Goal: Information Seeking & Learning: Understand process/instructions

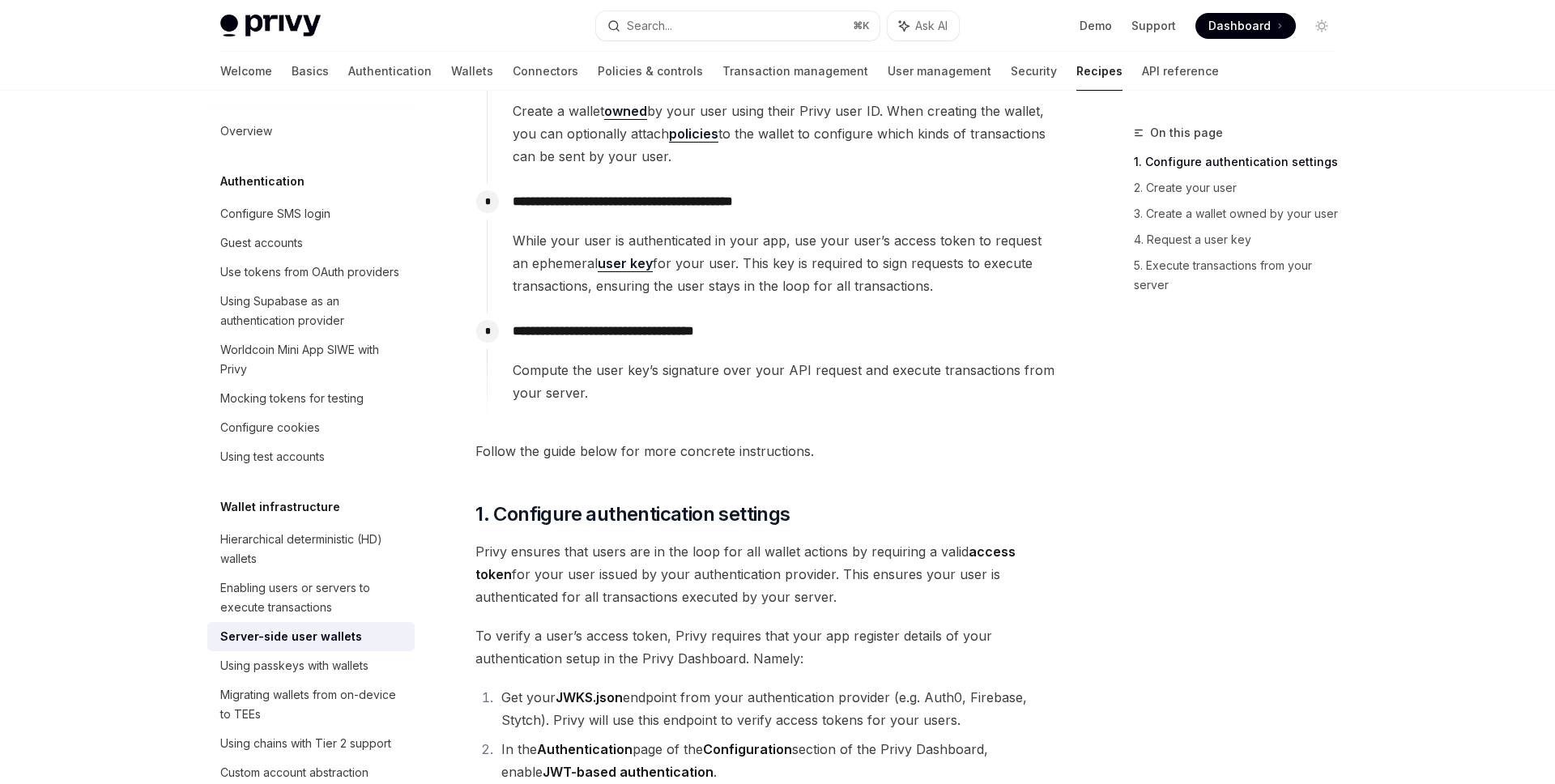
scroll to position [597, 0]
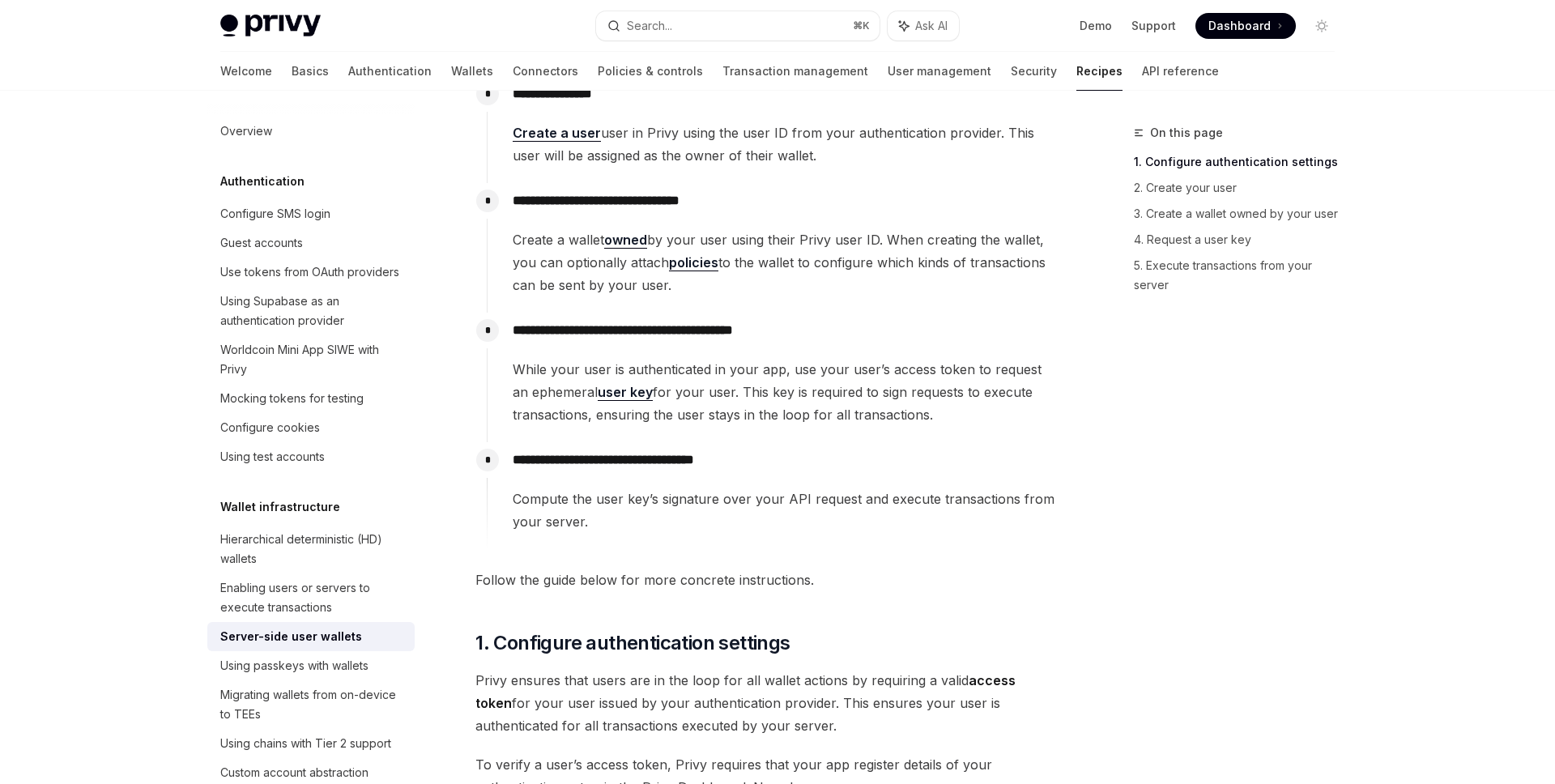
scroll to position [2252, 0]
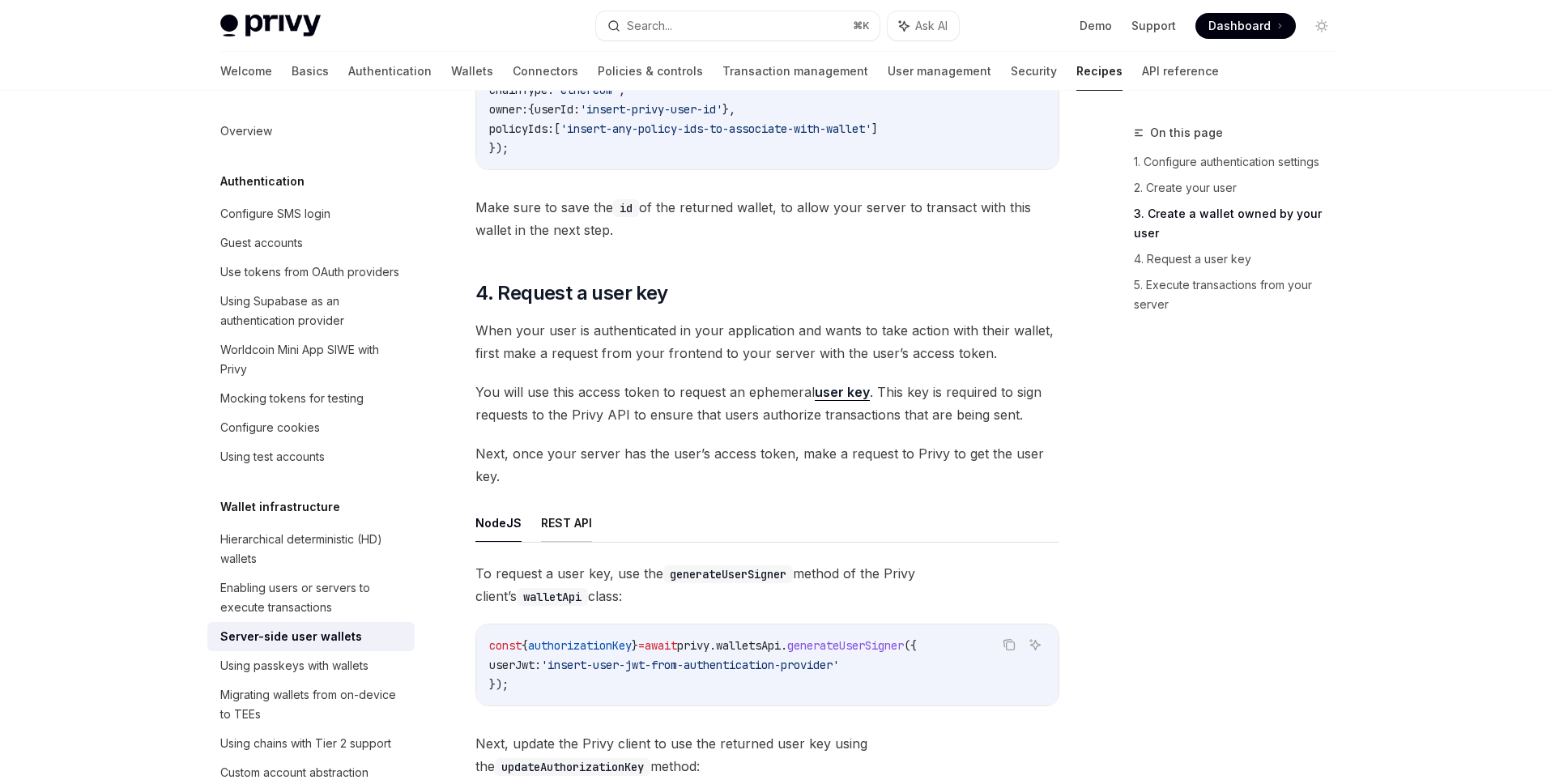
click at [583, 520] on button "REST API" at bounding box center [567, 522] width 51 height 38
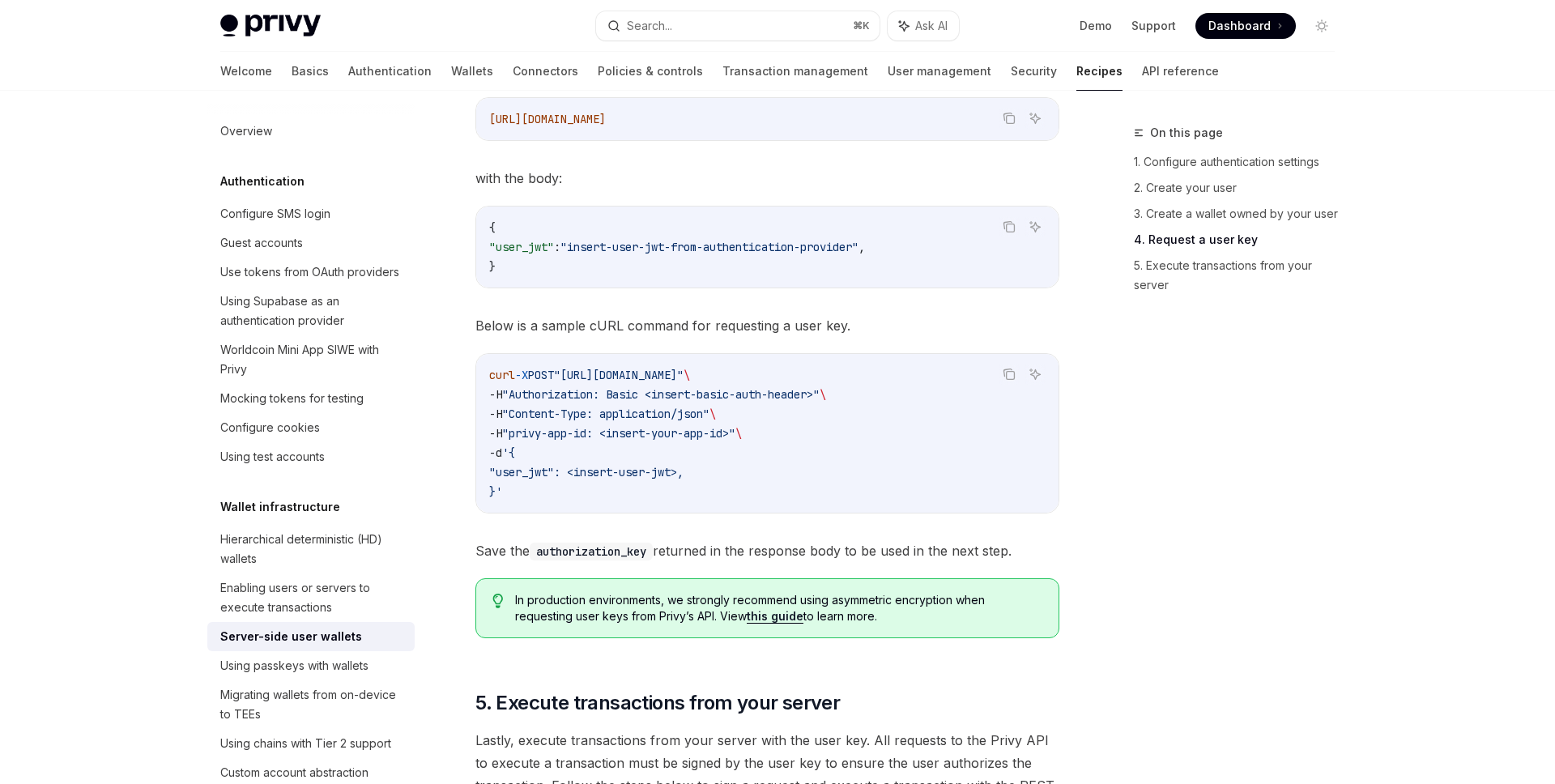
scroll to position [2799, 0]
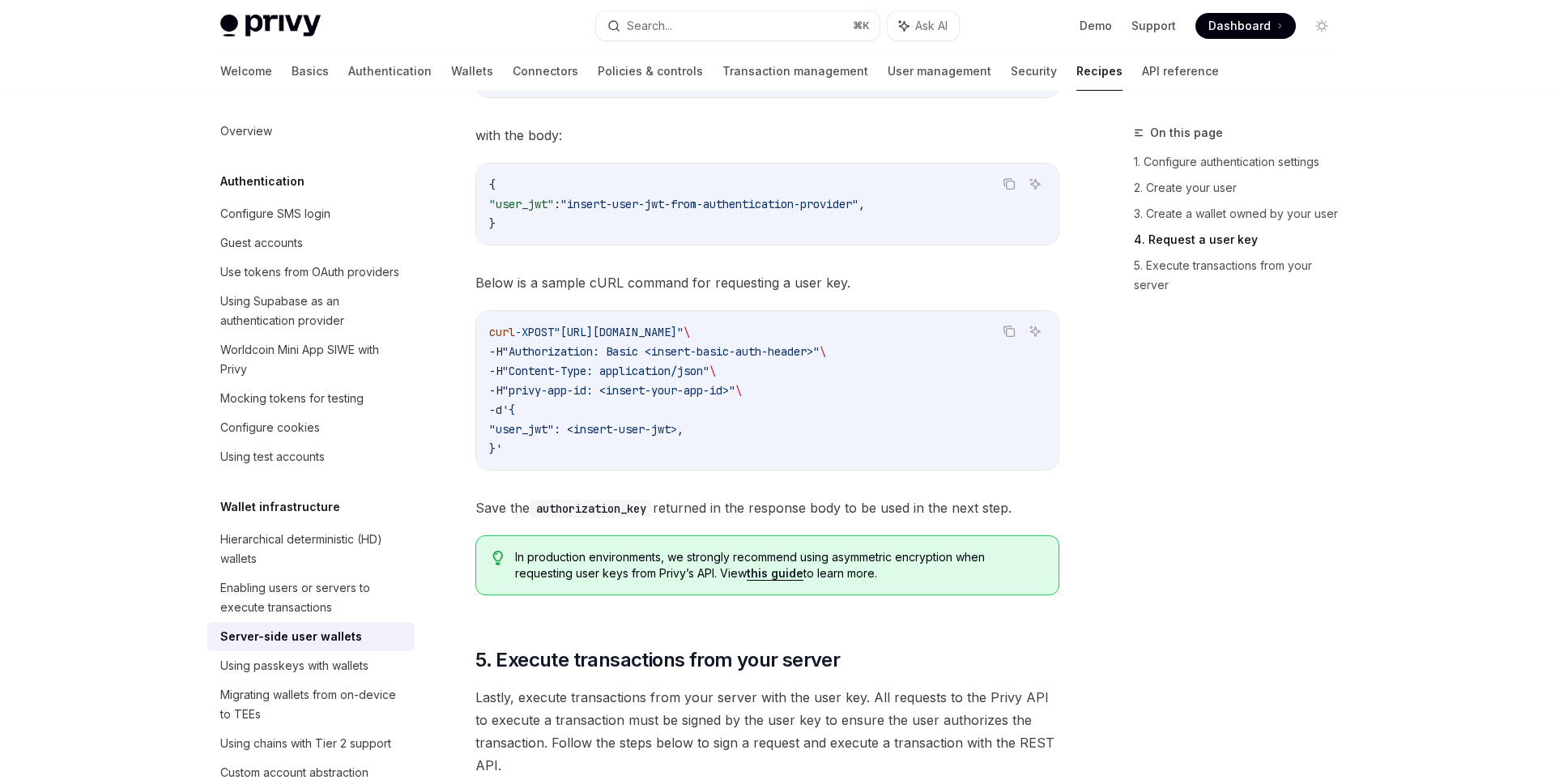
click at [583, 520] on div "Make a POST request to: Copy Ask AI [URL][DOMAIN_NAME] with the body: Copy Ask …" at bounding box center [768, 311] width 584 height 593
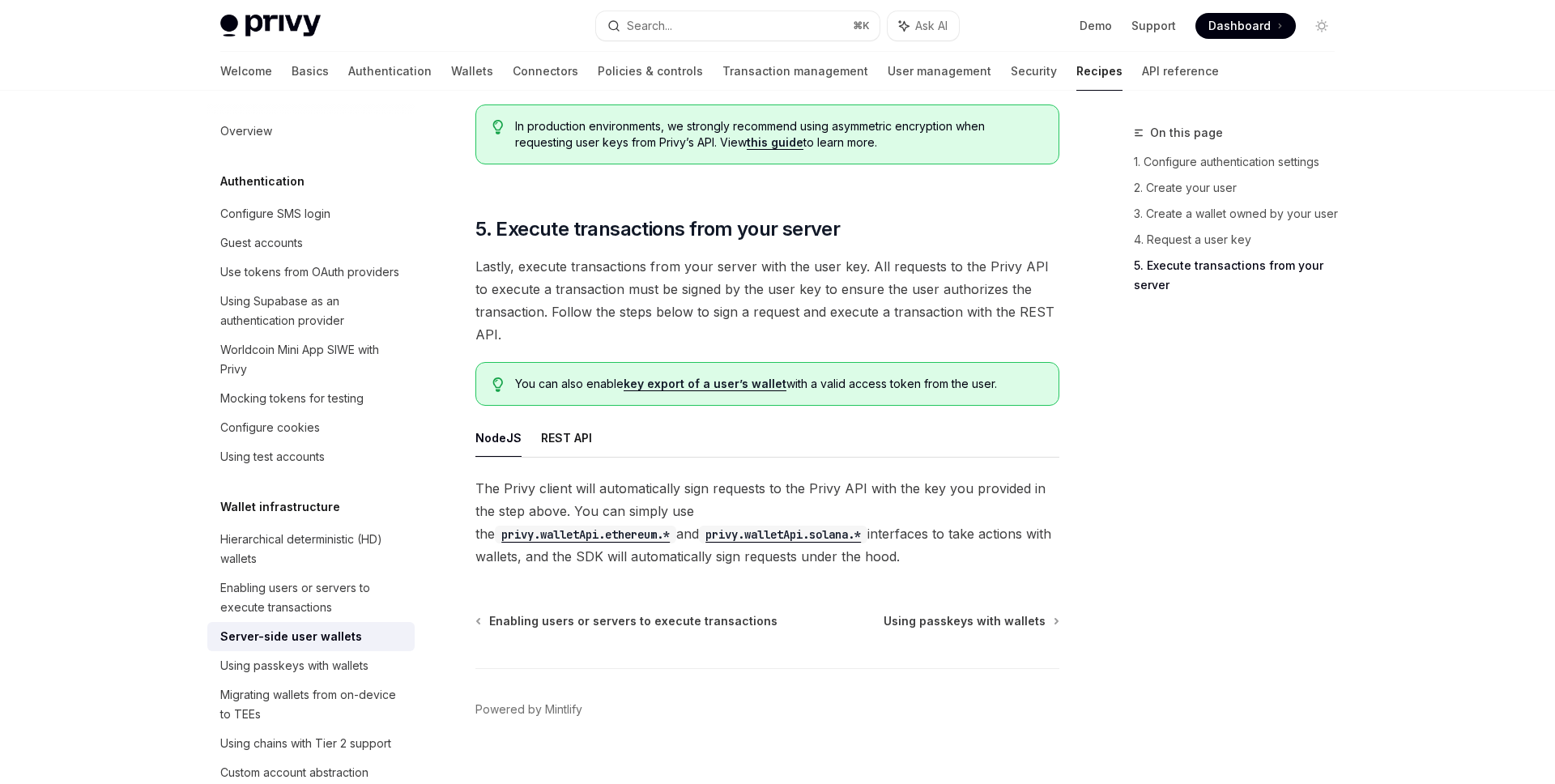
scroll to position [3234, 0]
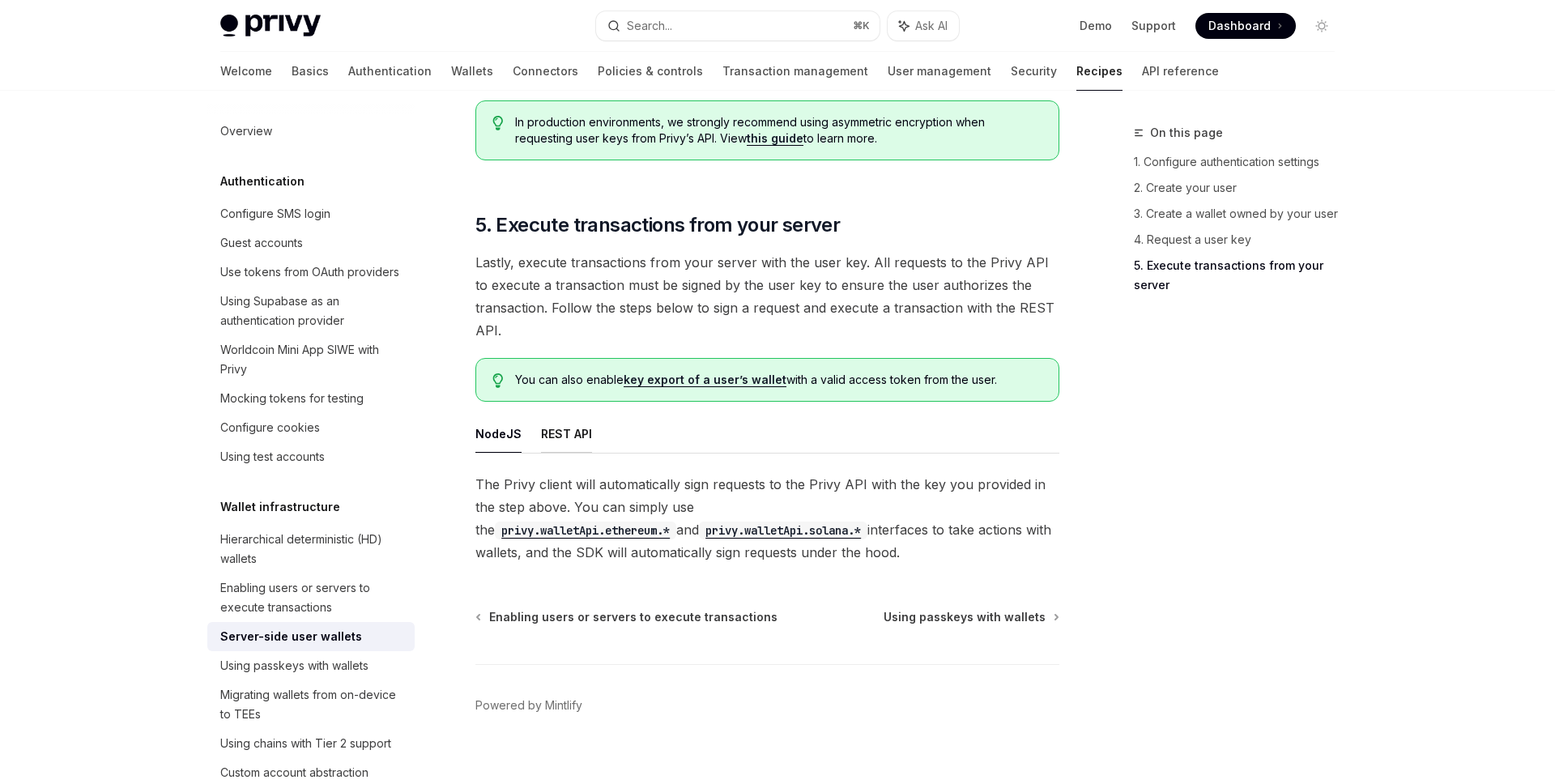
click at [554, 426] on button "REST API" at bounding box center [567, 433] width 51 height 38
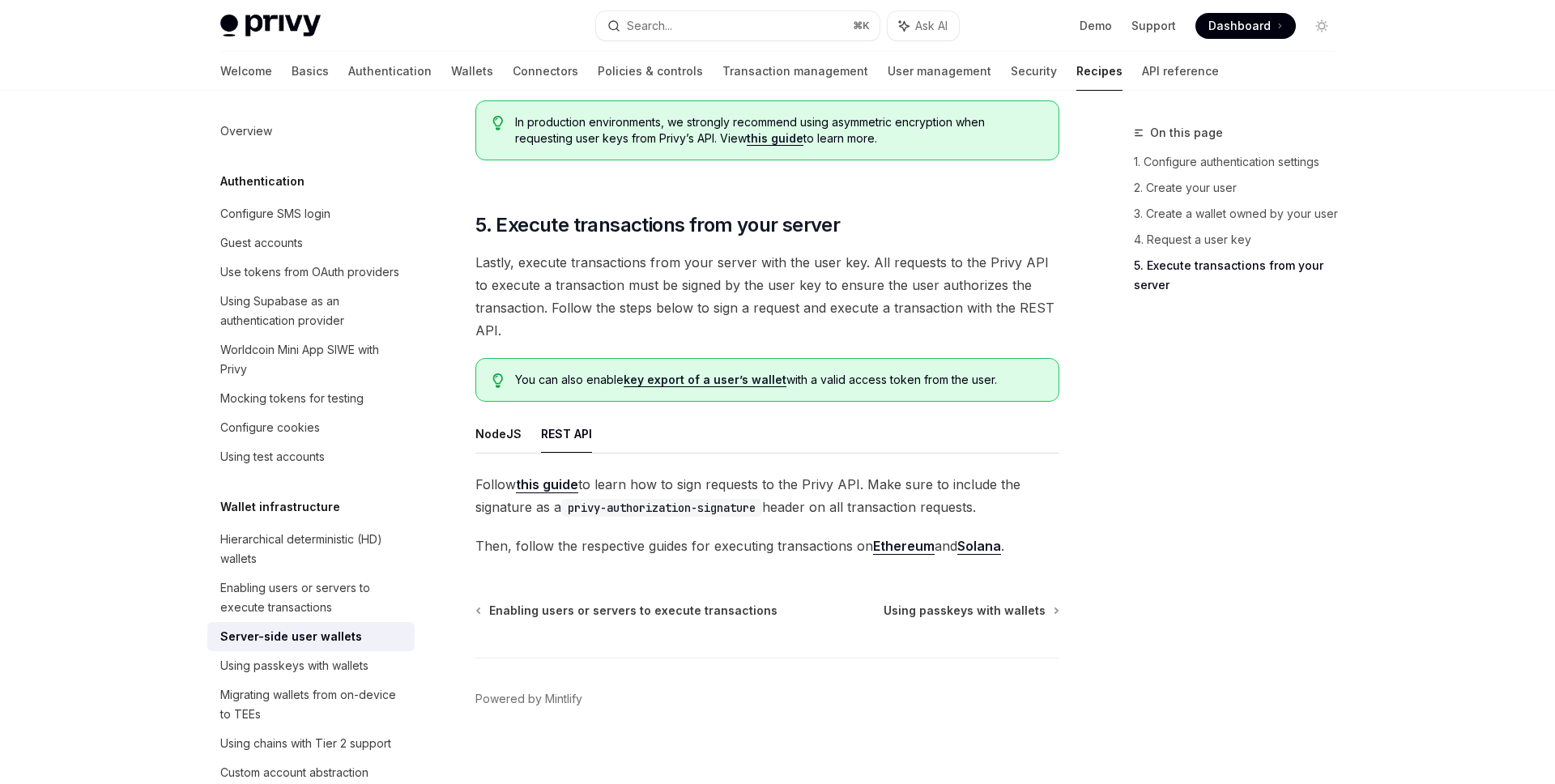
click at [550, 485] on link "this guide" at bounding box center [547, 484] width 63 height 17
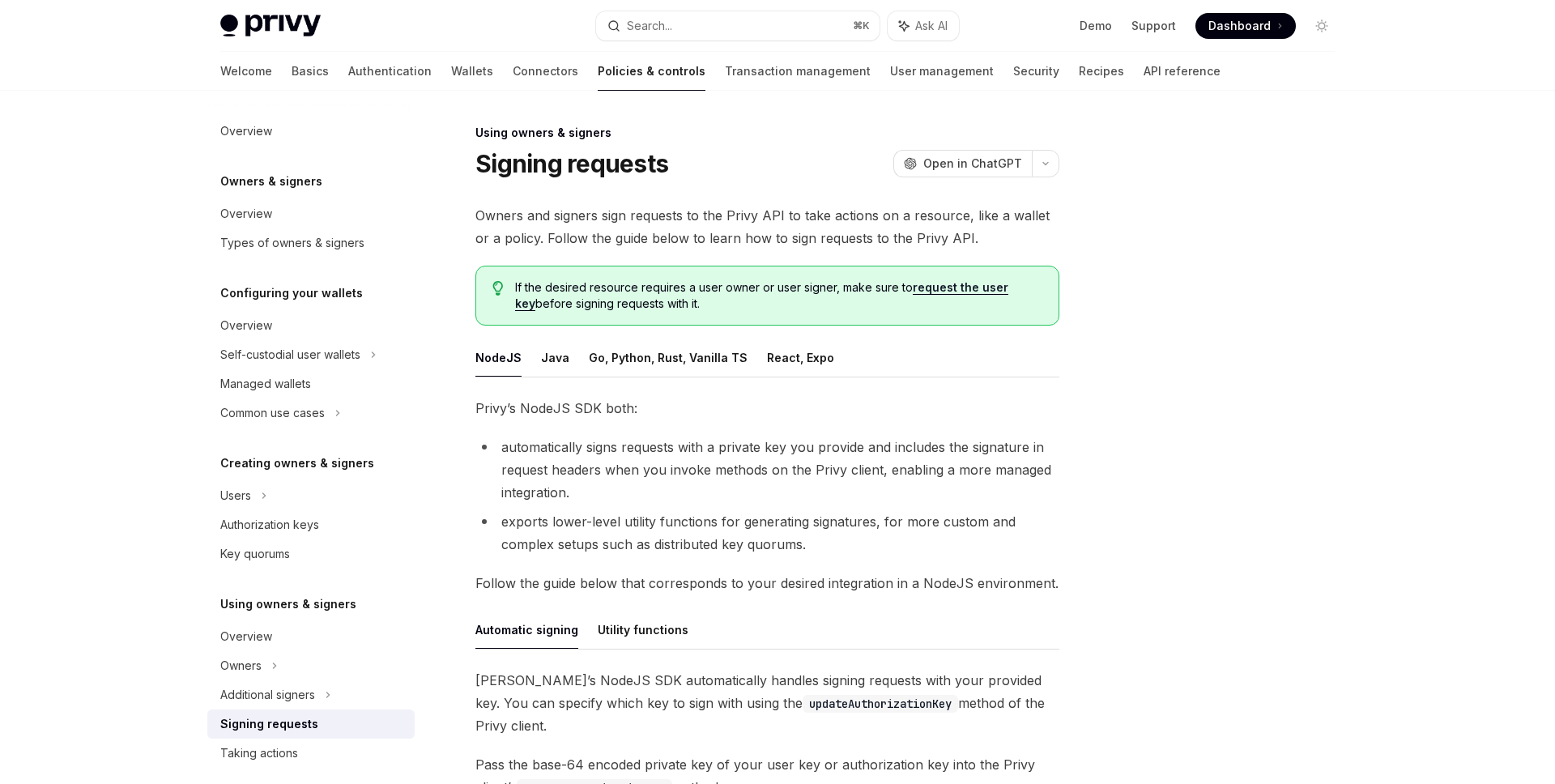
click at [699, 440] on li "automatically signs requests with a private key you provide and includes the si…" at bounding box center [768, 470] width 584 height 68
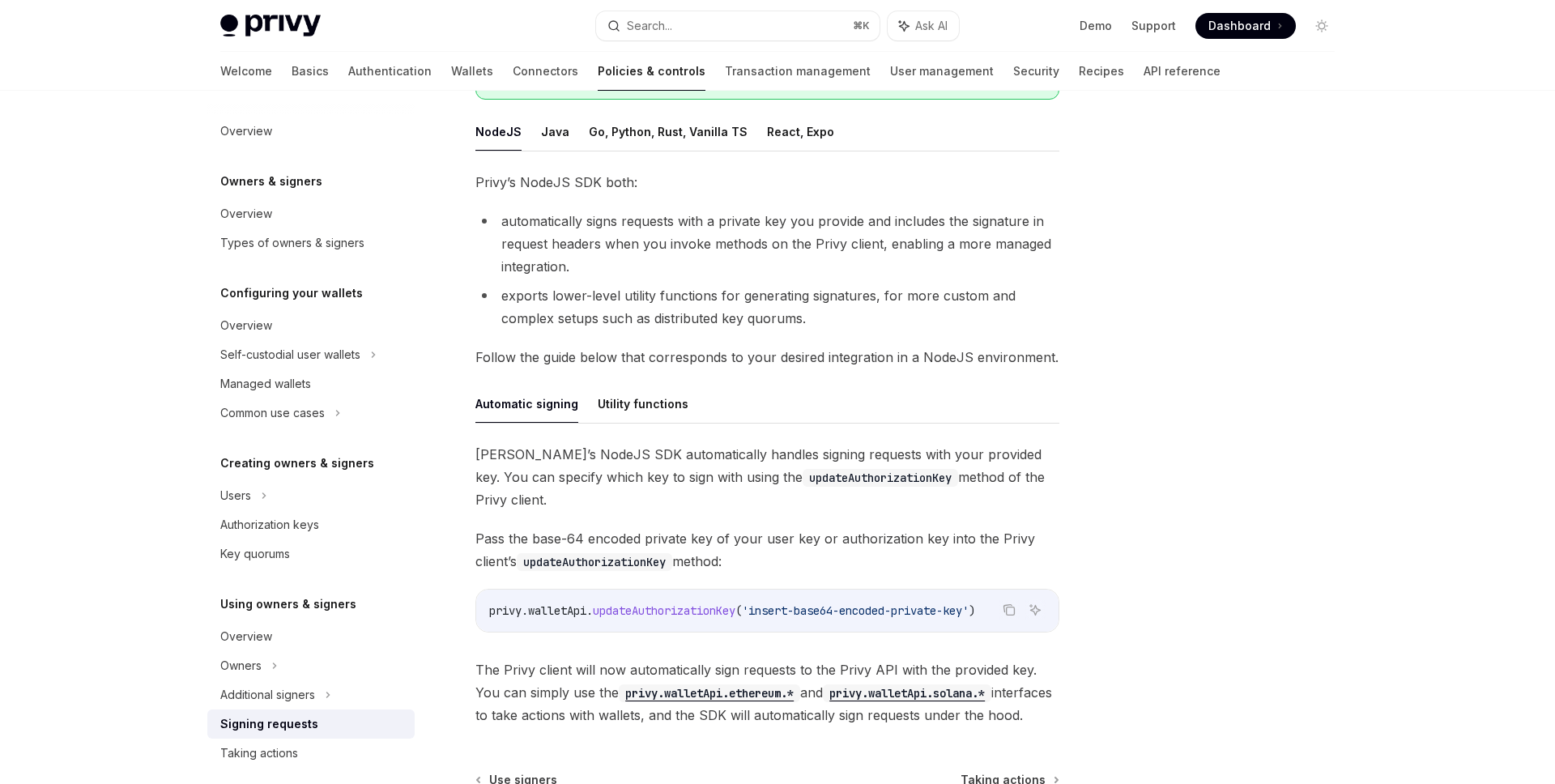
scroll to position [272, 0]
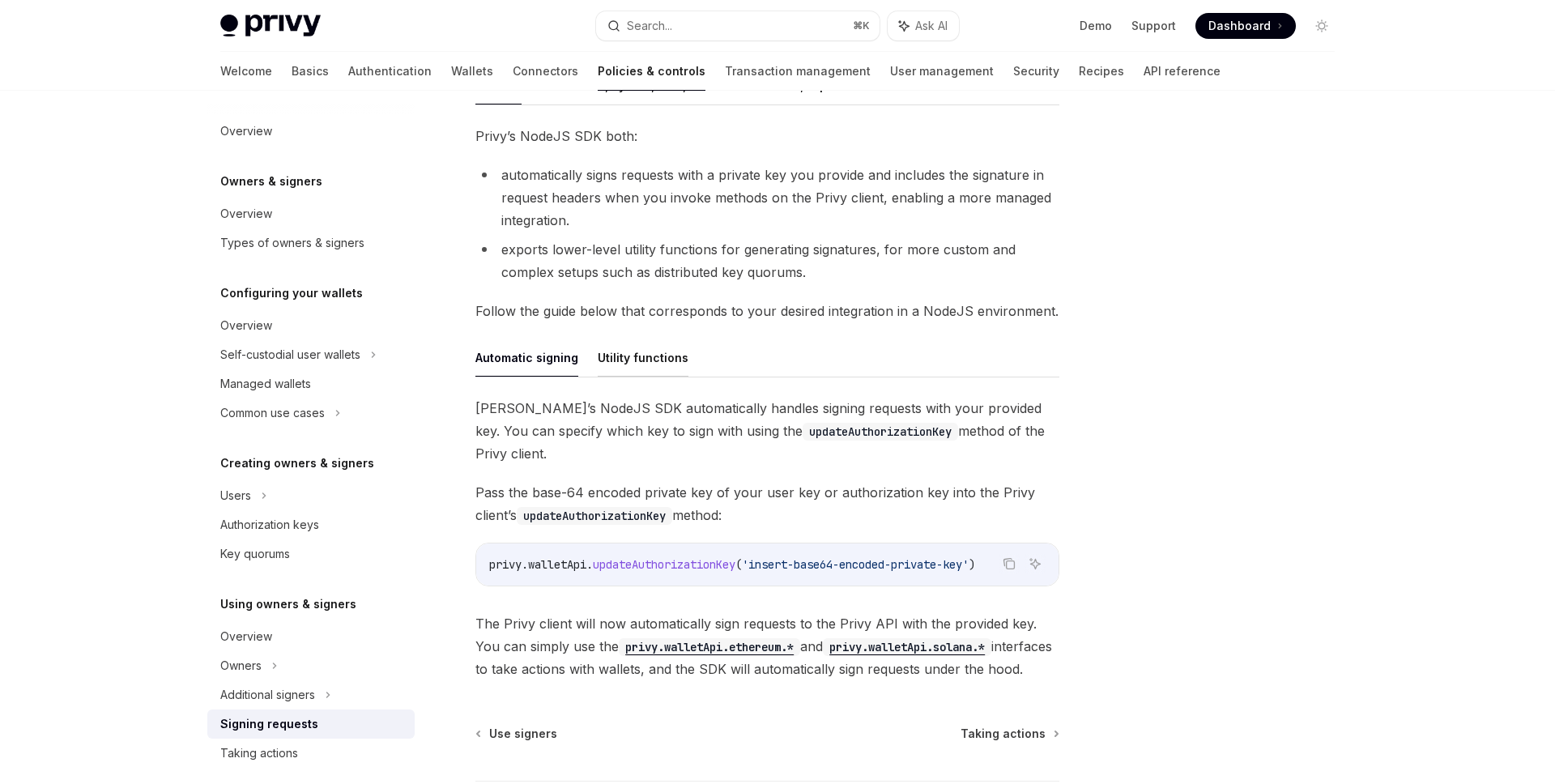
click at [659, 357] on button "Utility functions" at bounding box center [644, 357] width 91 height 38
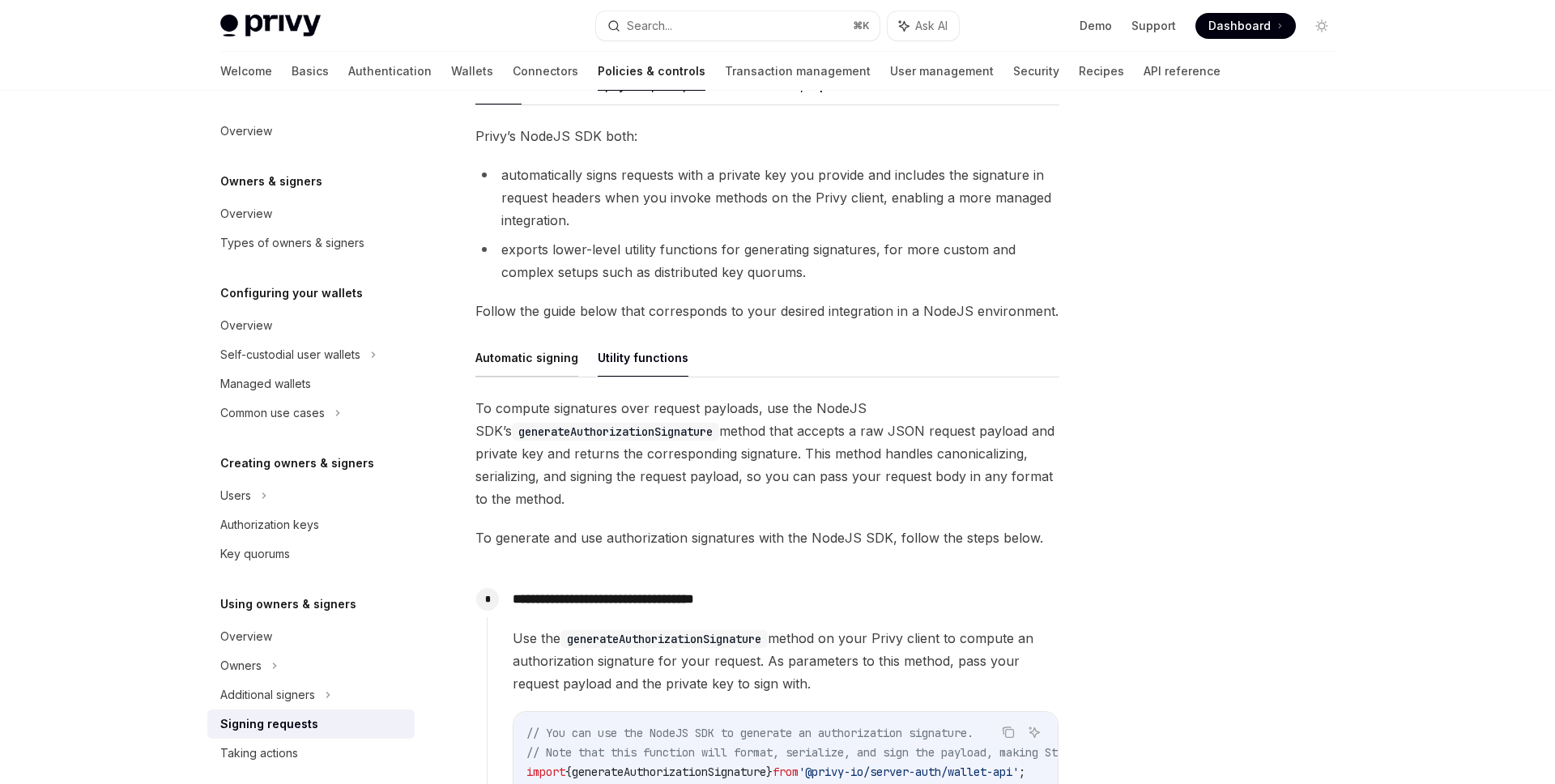
click at [534, 369] on button "Automatic signing" at bounding box center [527, 357] width 103 height 38
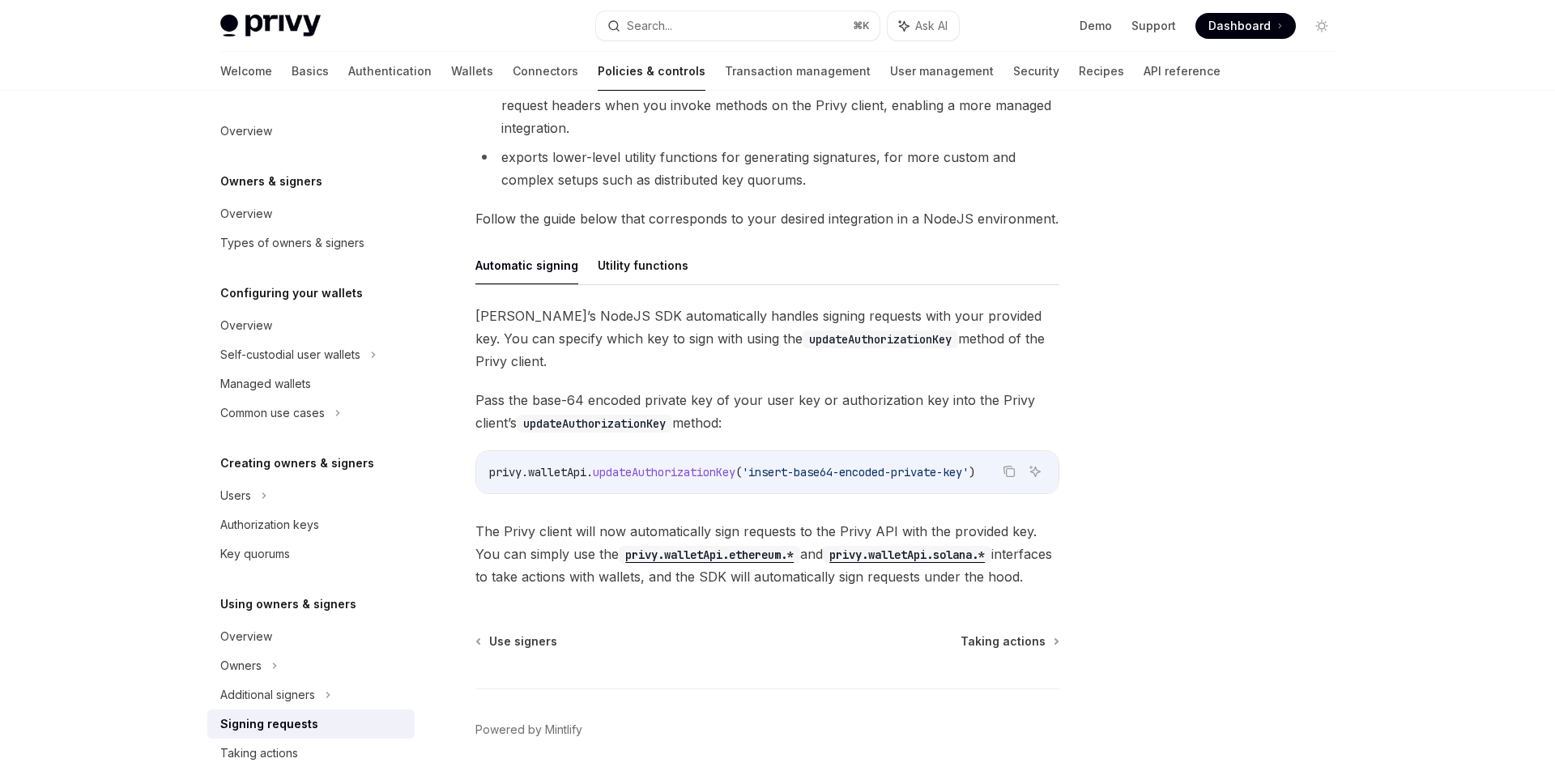
scroll to position [352, 0]
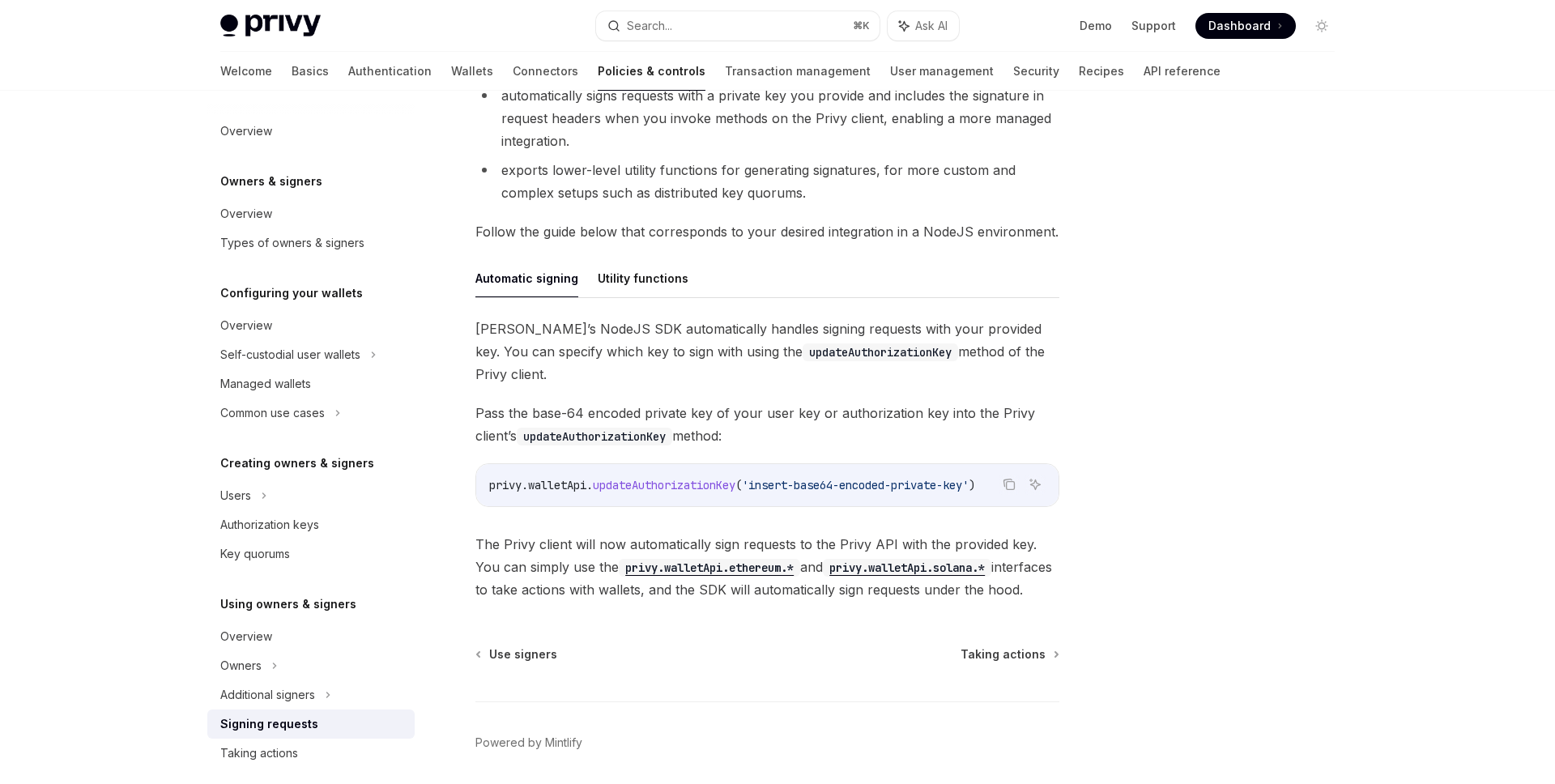
type textarea "*"
